Goal: Check status: Check status

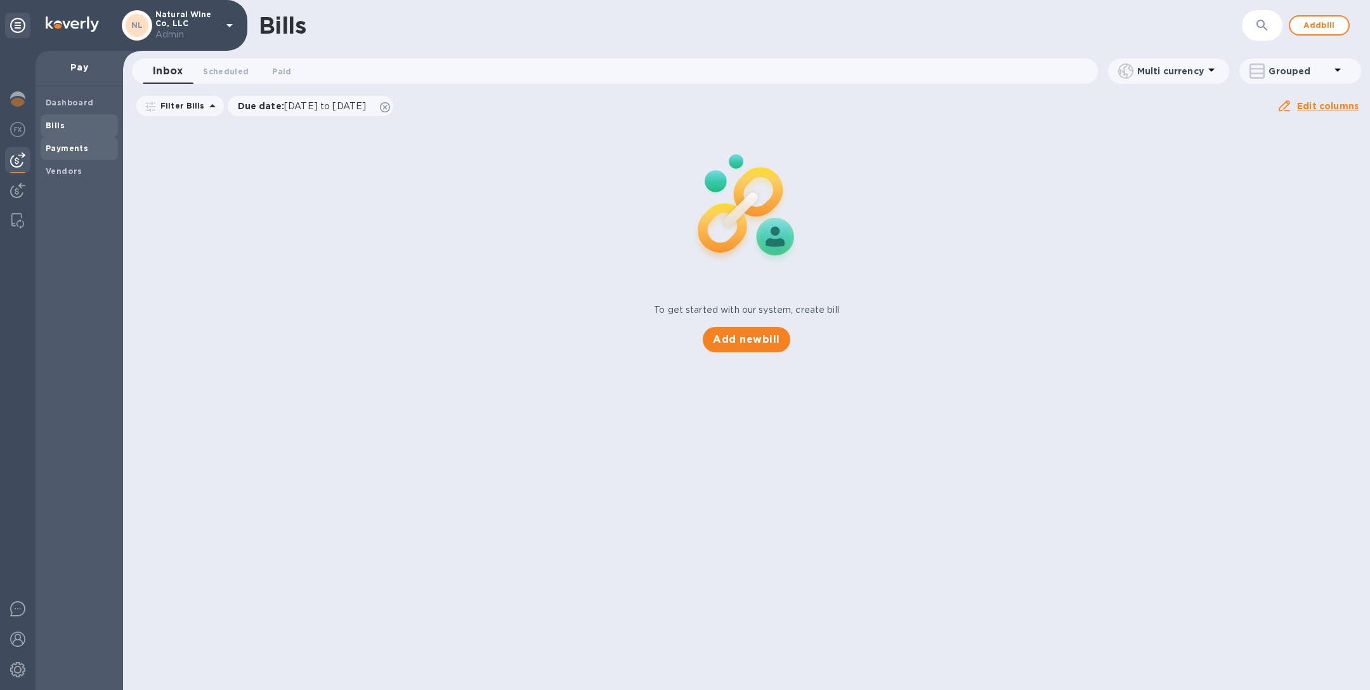
click at [47, 151] on b "Payments" at bounding box center [67, 148] width 43 height 10
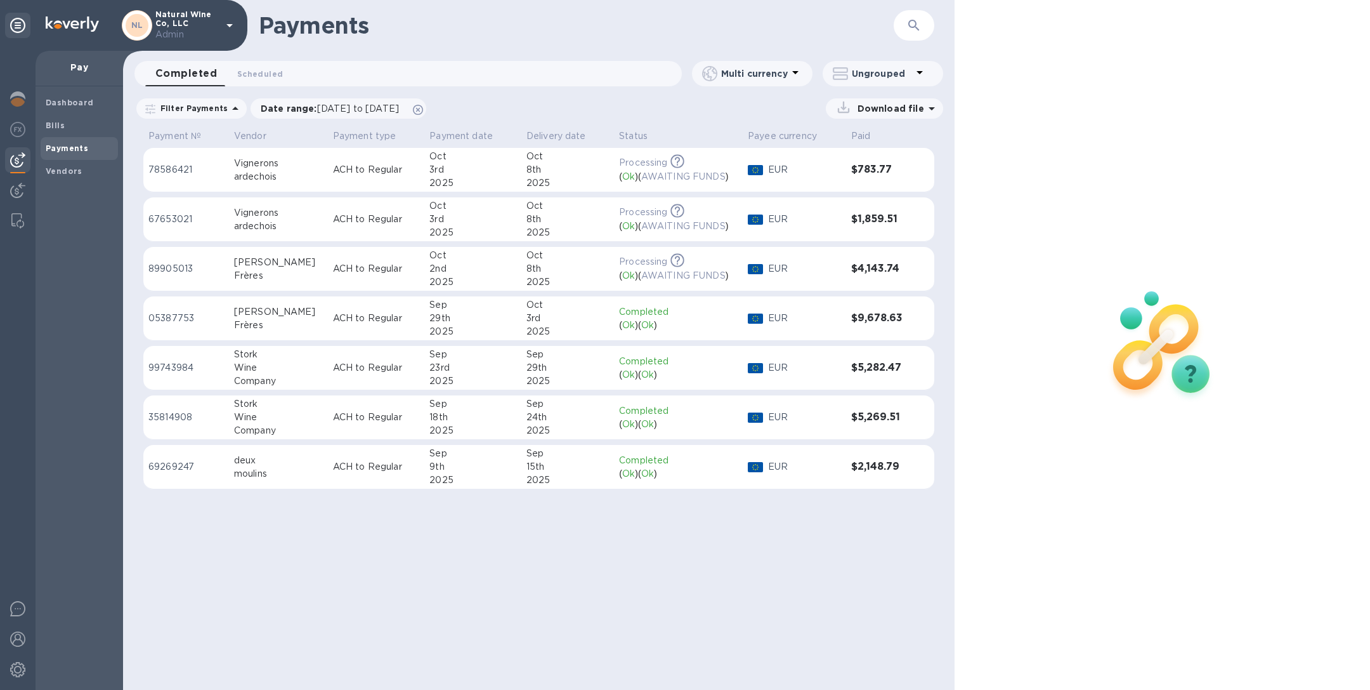
click at [254, 222] on div "ardechois" at bounding box center [278, 226] width 89 height 13
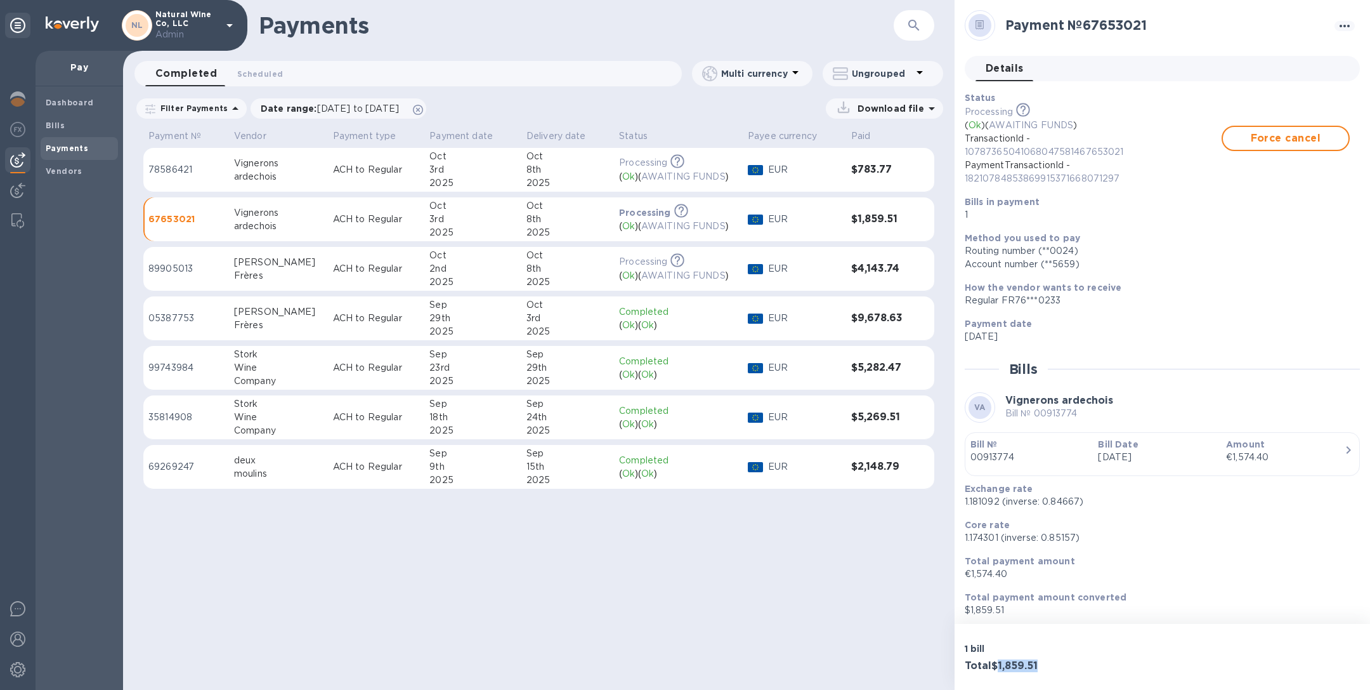
drag, startPoint x: 1043, startPoint y: 664, endPoint x: 1001, endPoint y: 662, distance: 42.6
click at [1001, 662] on h3 "Total $1,859.51" at bounding box center [1061, 666] width 193 height 12
copy h3 "1,859.51"
click at [594, 262] on td "Oct 8th 2025" at bounding box center [568, 269] width 93 height 44
click at [545, 210] on div "Oct" at bounding box center [568, 205] width 82 height 13
